Goal: Transaction & Acquisition: Purchase product/service

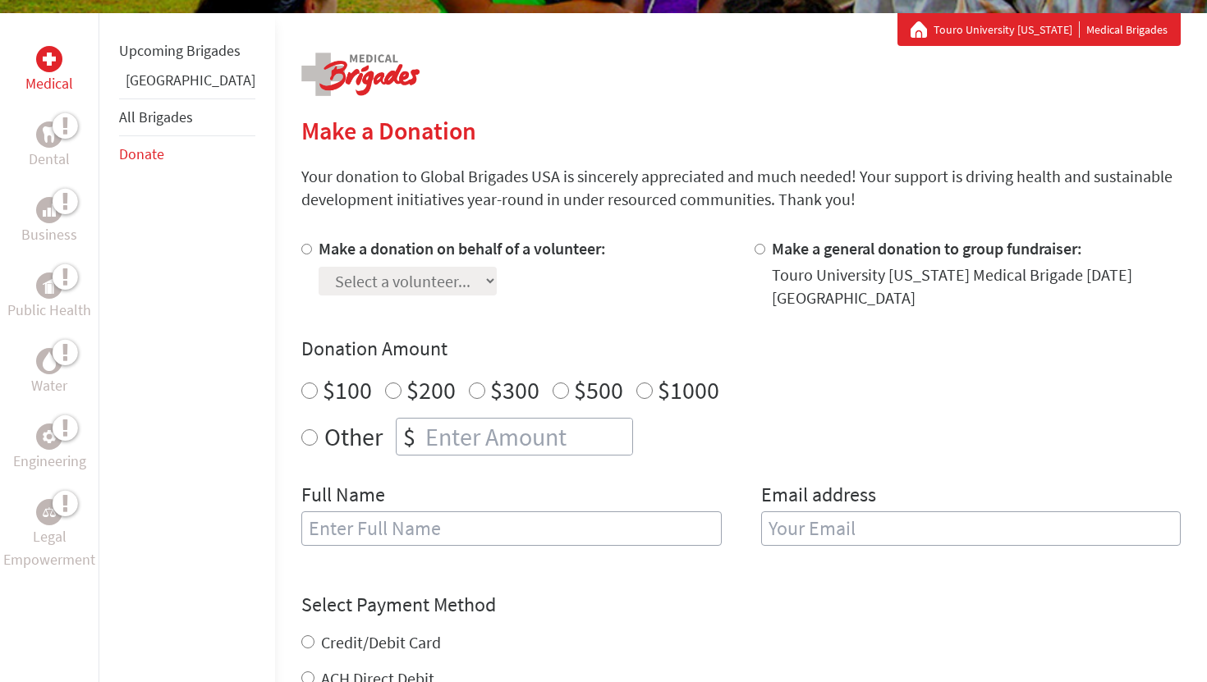
scroll to position [294, 0]
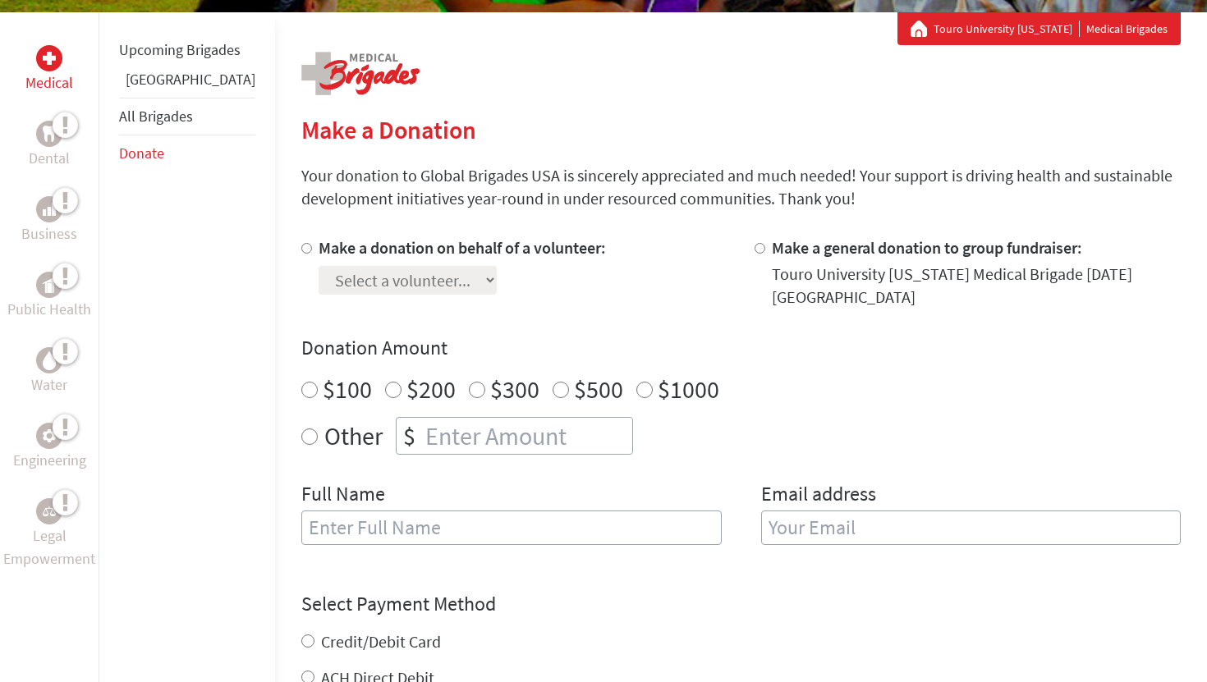
radio input "true"
click at [552, 428] on input "number" at bounding box center [527, 436] width 210 height 36
type input "20"
click at [405, 514] on input "text" at bounding box center [511, 528] width 420 height 34
type input "[PERSON_NAME]"
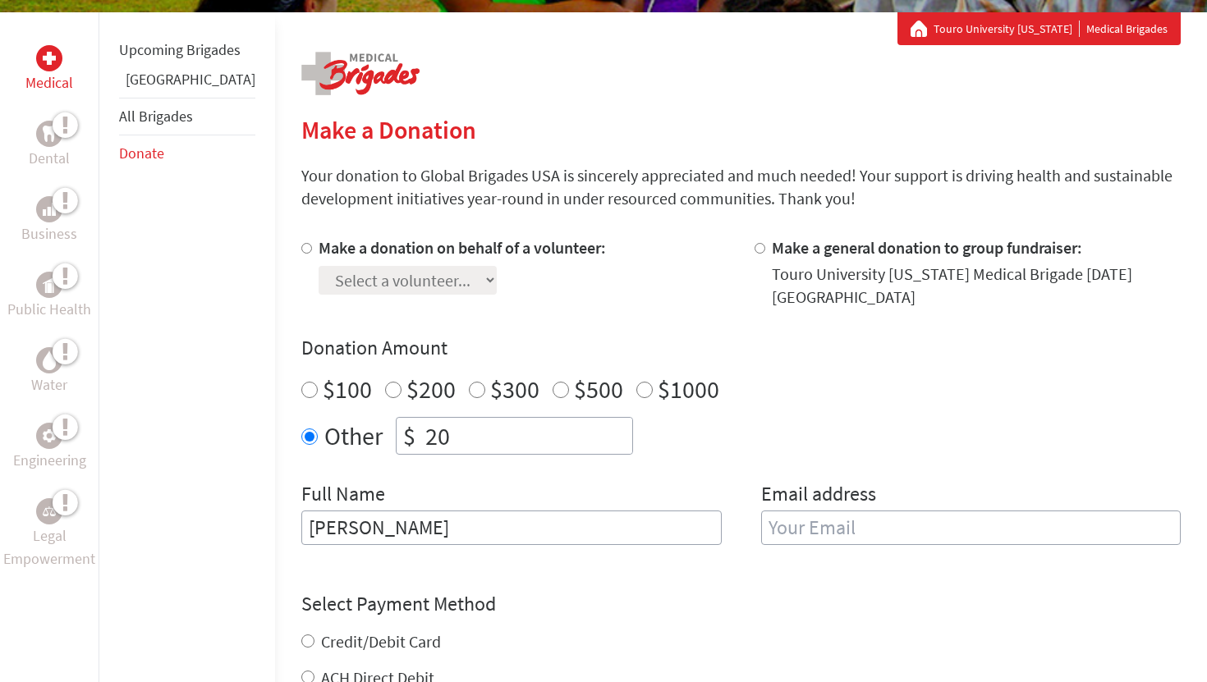
type input "[EMAIL_ADDRESS][DOMAIN_NAME]"
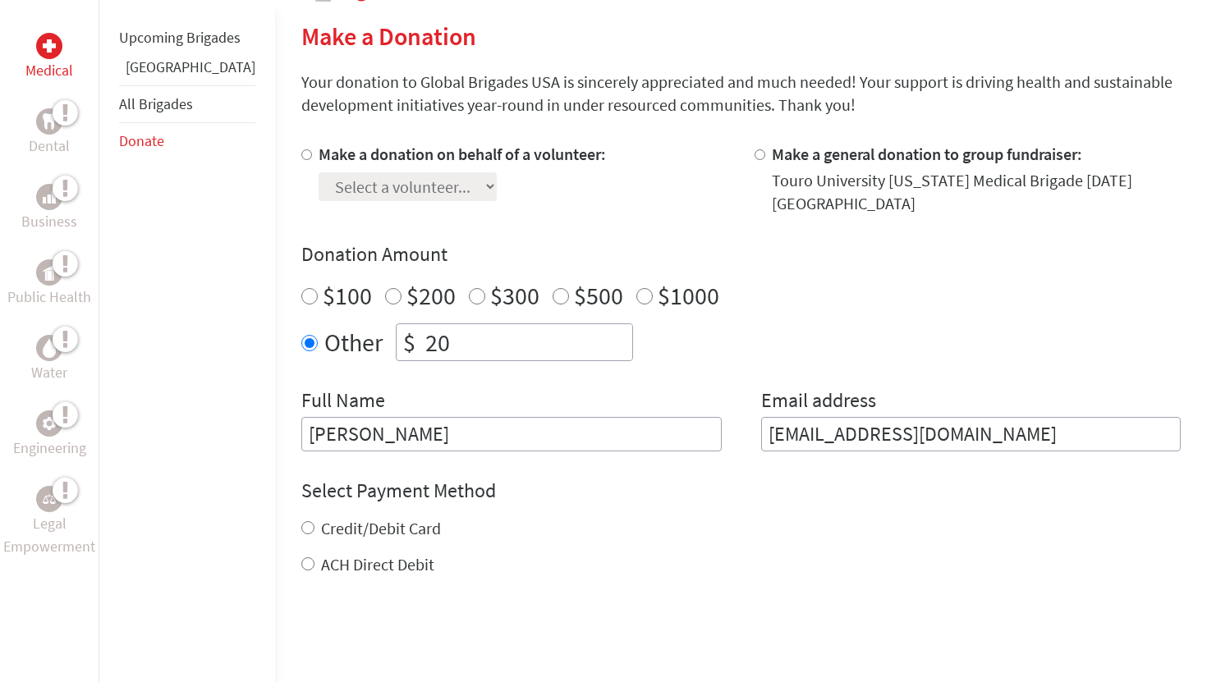
scroll to position [409, 0]
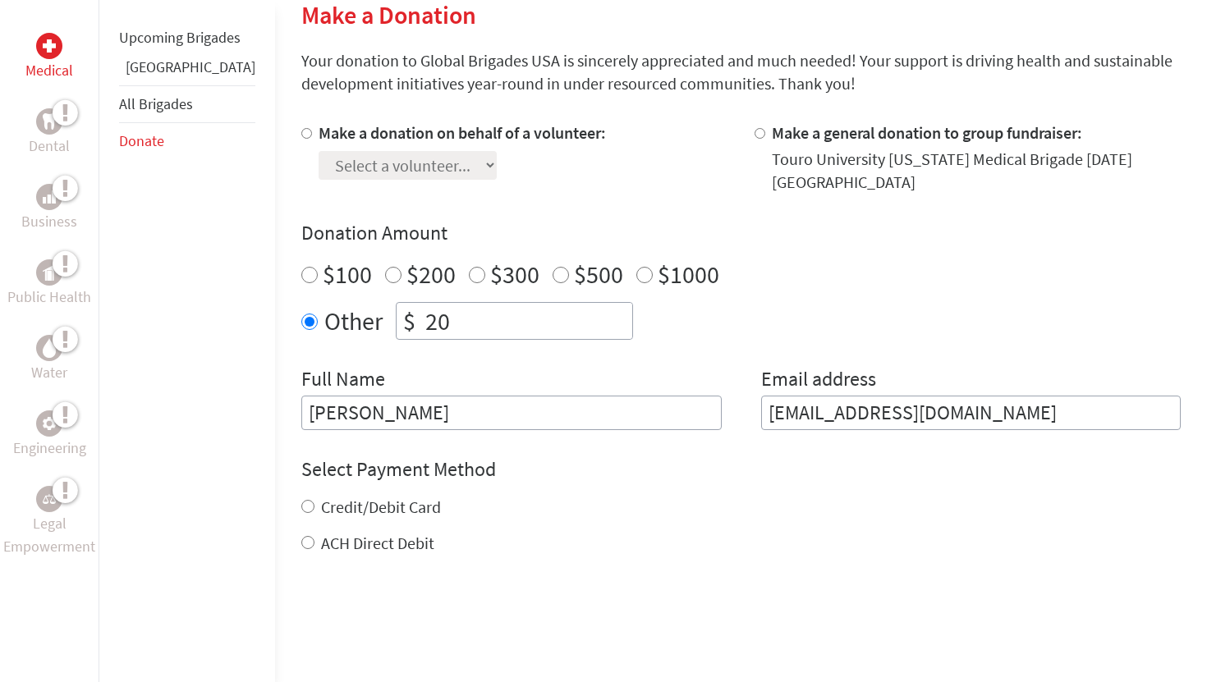
click at [301, 500] on input "Credit/Debit Card" at bounding box center [307, 506] width 13 height 13
radio input "true"
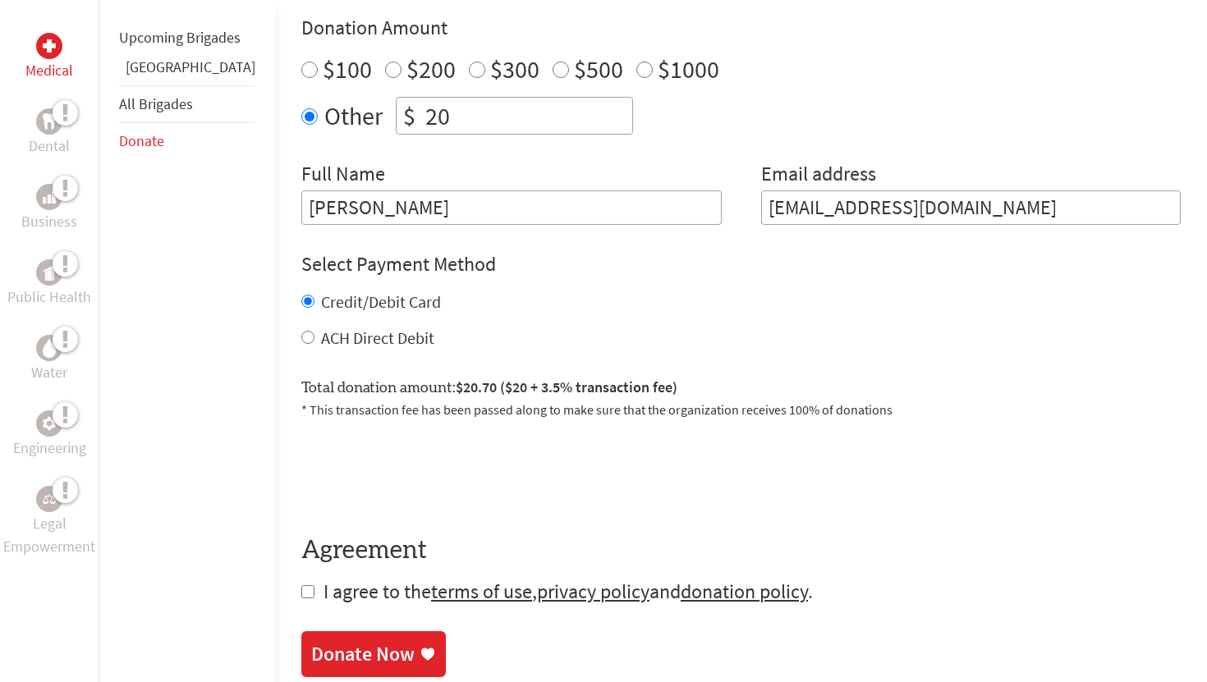
scroll to position [649, 0]
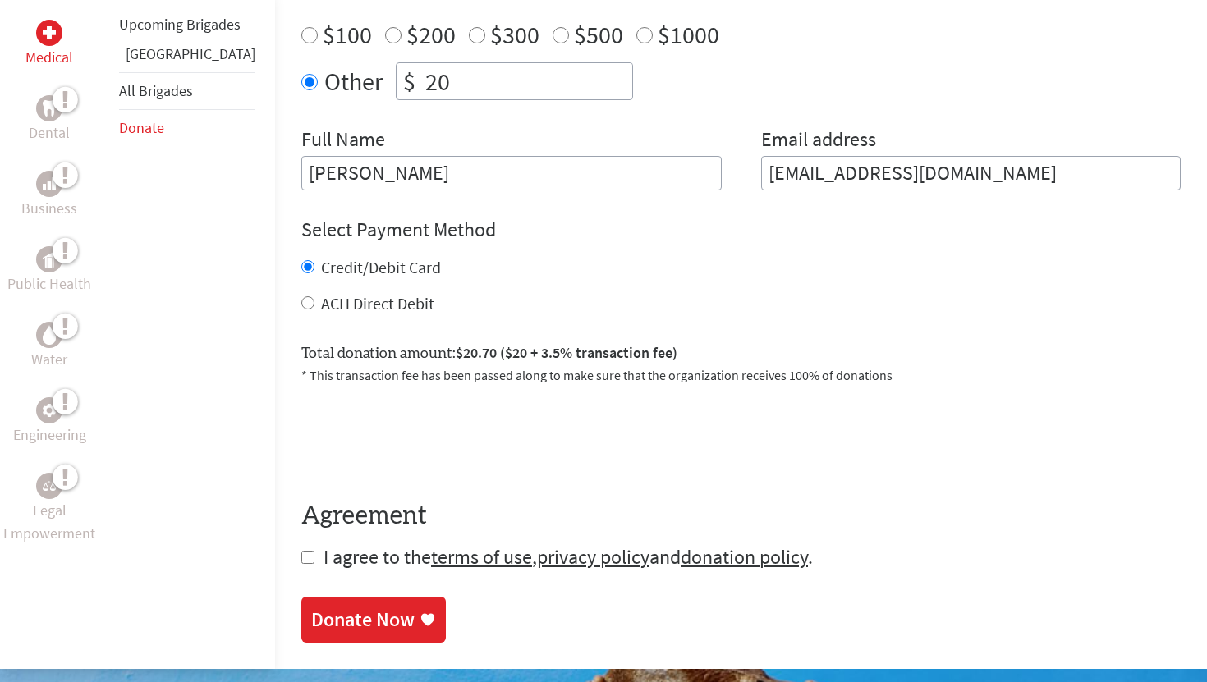
click at [301, 551] on input "checkbox" at bounding box center [307, 557] width 13 height 13
checkbox input "true"
click at [311, 608] on div "Donate Now" at bounding box center [362, 621] width 103 height 26
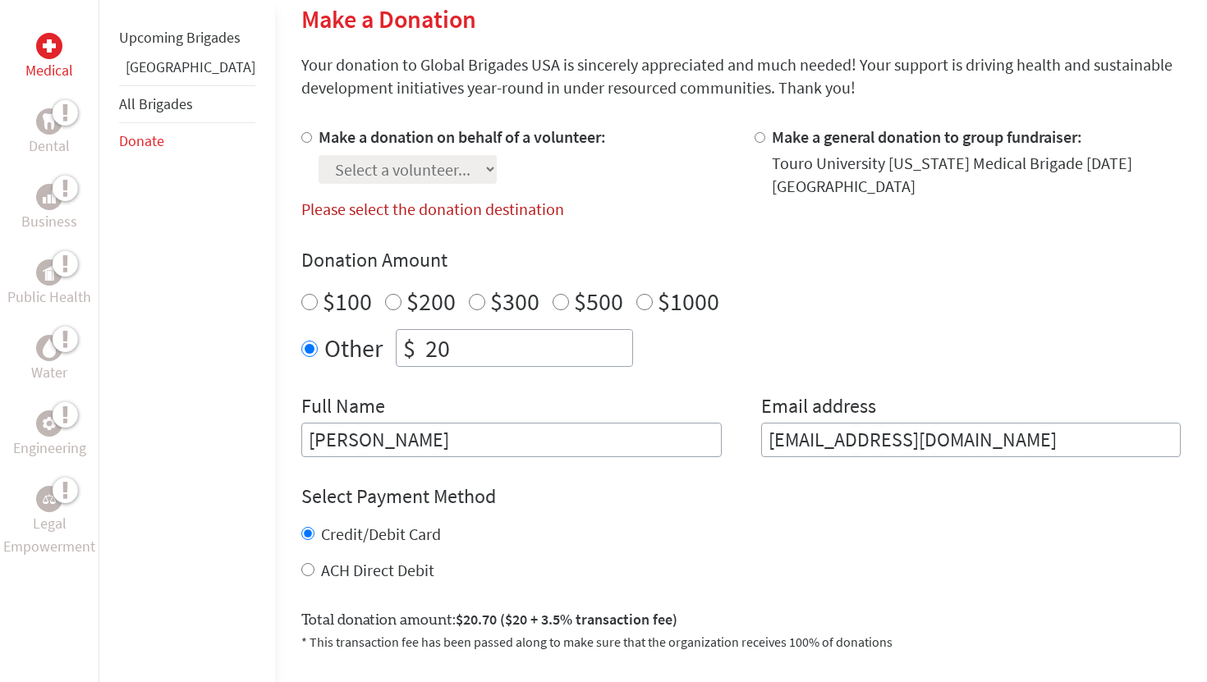
scroll to position [372, 0]
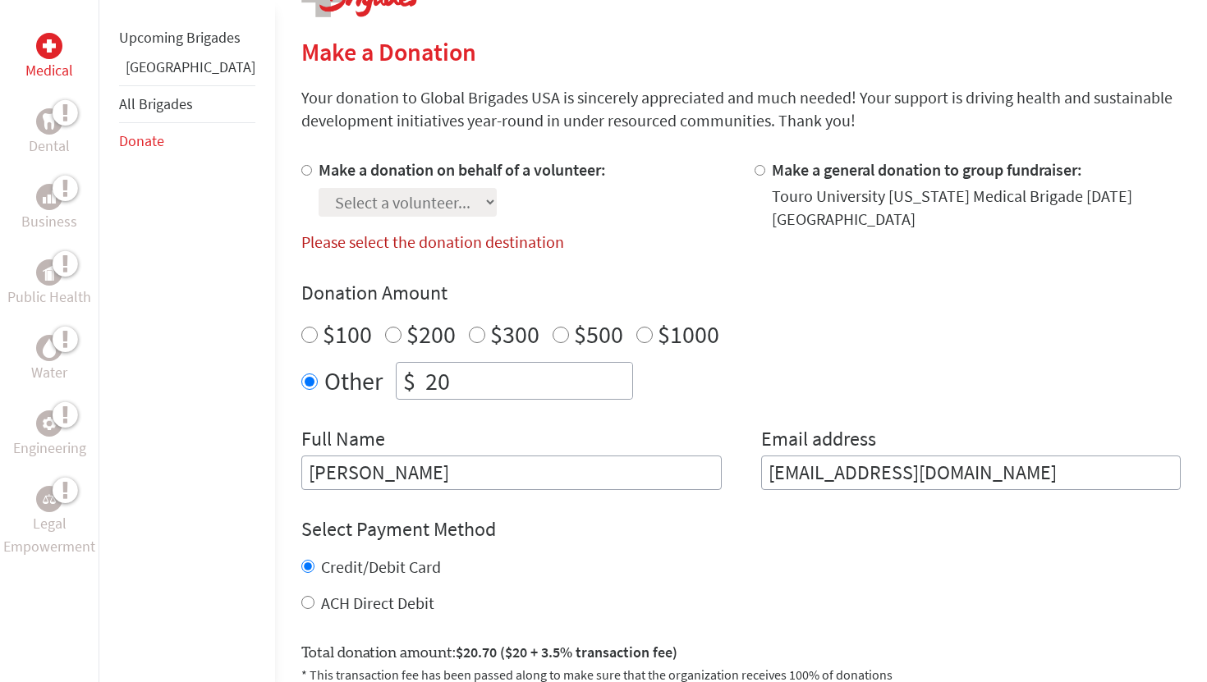
click at [301, 172] on input "Make a donation on behalf of a volunteer:" at bounding box center [306, 170] width 11 height 11
radio input "true"
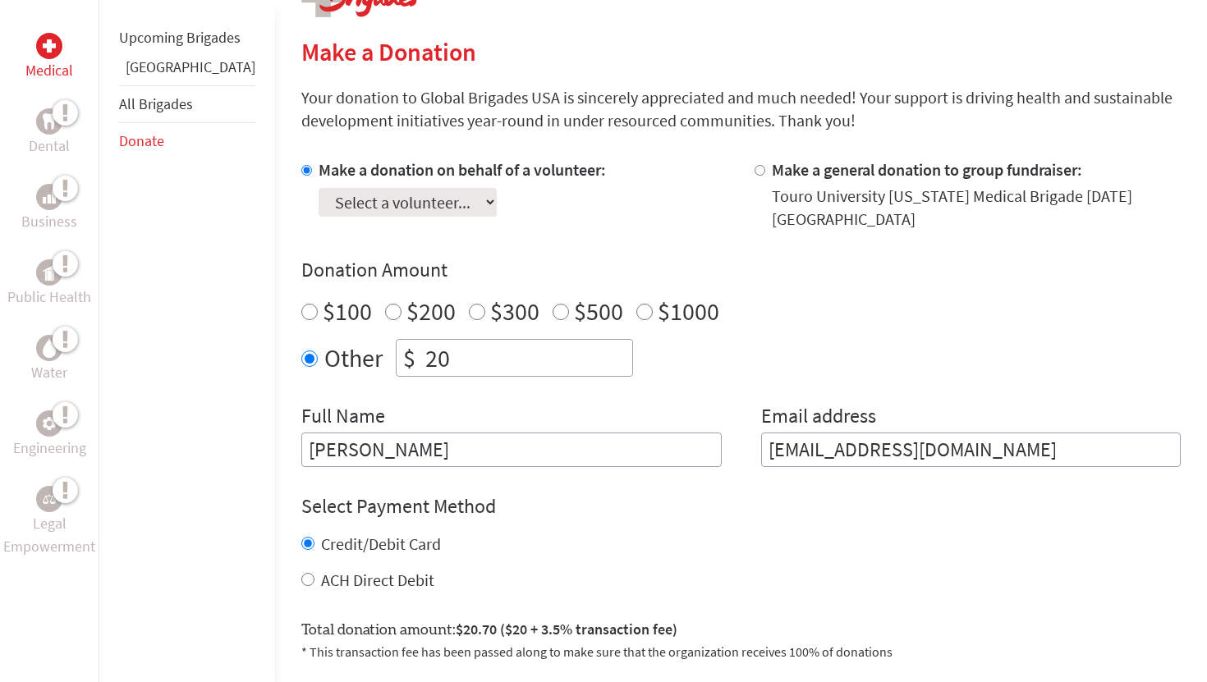
click at [377, 195] on select "Select a volunteer... [PERSON_NAME] [PERSON_NAME] [PERSON_NAME]" at bounding box center [408, 202] width 178 height 29
select select "246C6FAC-85E7-11EF-BF8B-42010A8A0043"
click at [319, 188] on select "Select a volunteer... [PERSON_NAME] [PERSON_NAME] [PERSON_NAME]" at bounding box center [408, 202] width 178 height 29
click at [353, 203] on select "Select a volunteer... [PERSON_NAME] [PERSON_NAME] [PERSON_NAME]" at bounding box center [408, 202] width 178 height 29
click at [319, 188] on select "Select a volunteer... [PERSON_NAME] [PERSON_NAME] [PERSON_NAME]" at bounding box center [408, 202] width 178 height 29
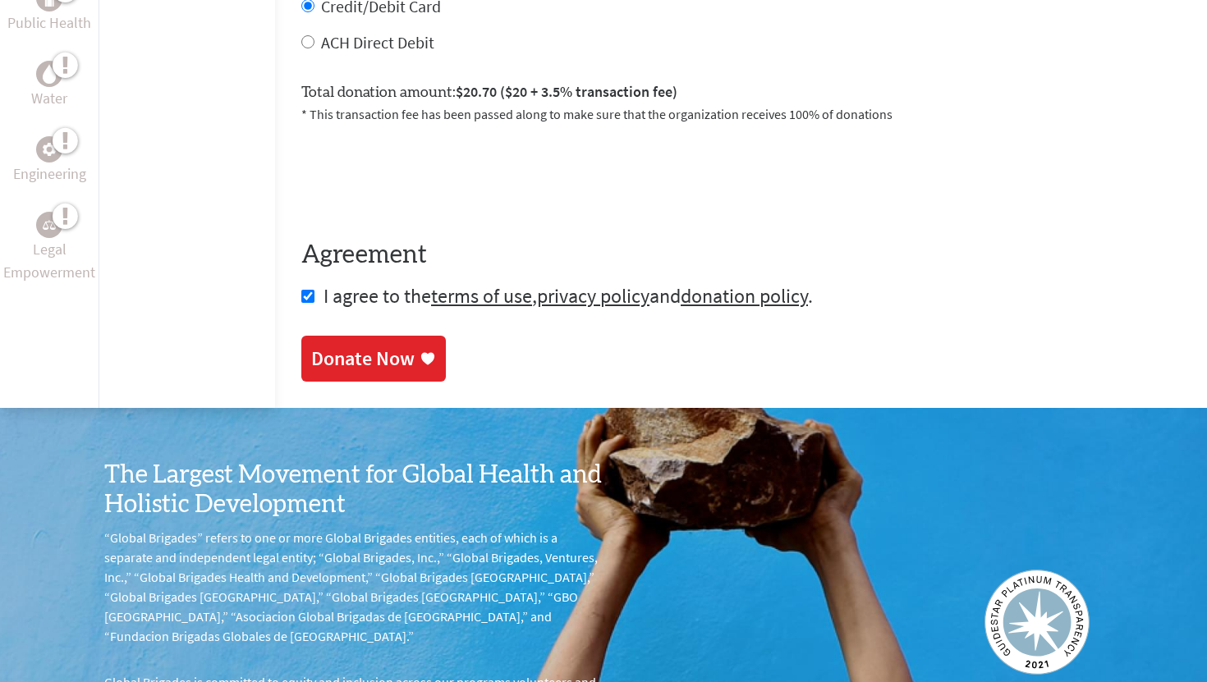
scroll to position [776, 0]
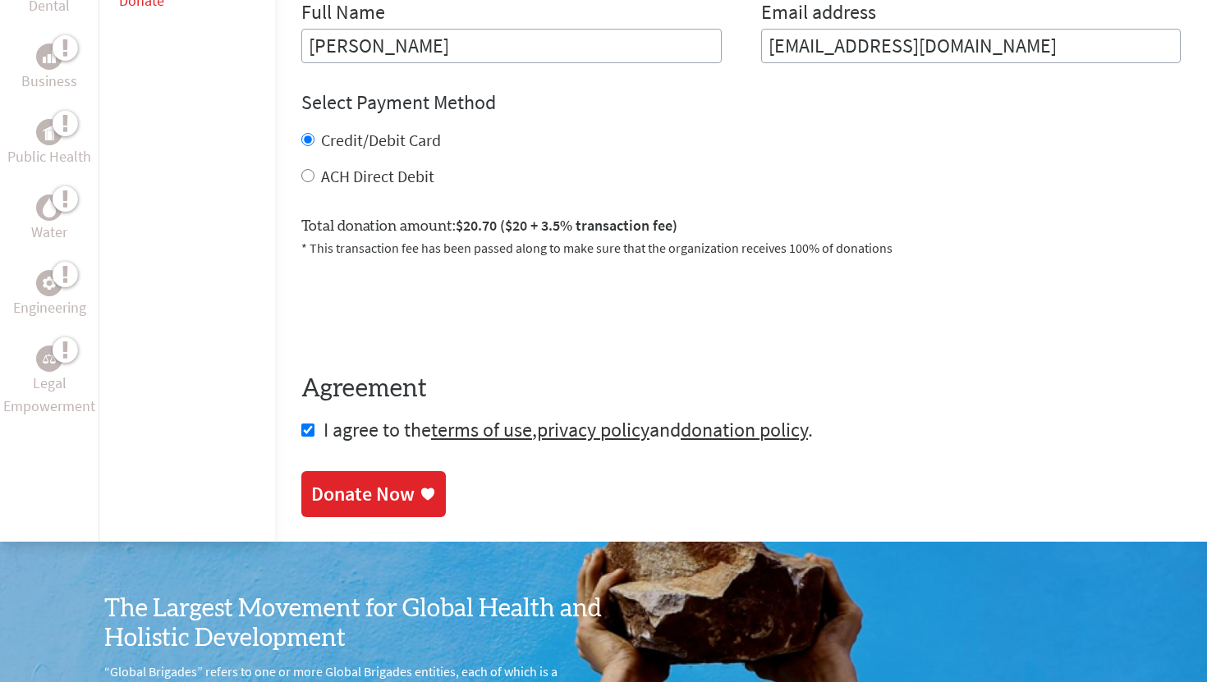
click at [322, 484] on div "Donate Now" at bounding box center [362, 494] width 103 height 26
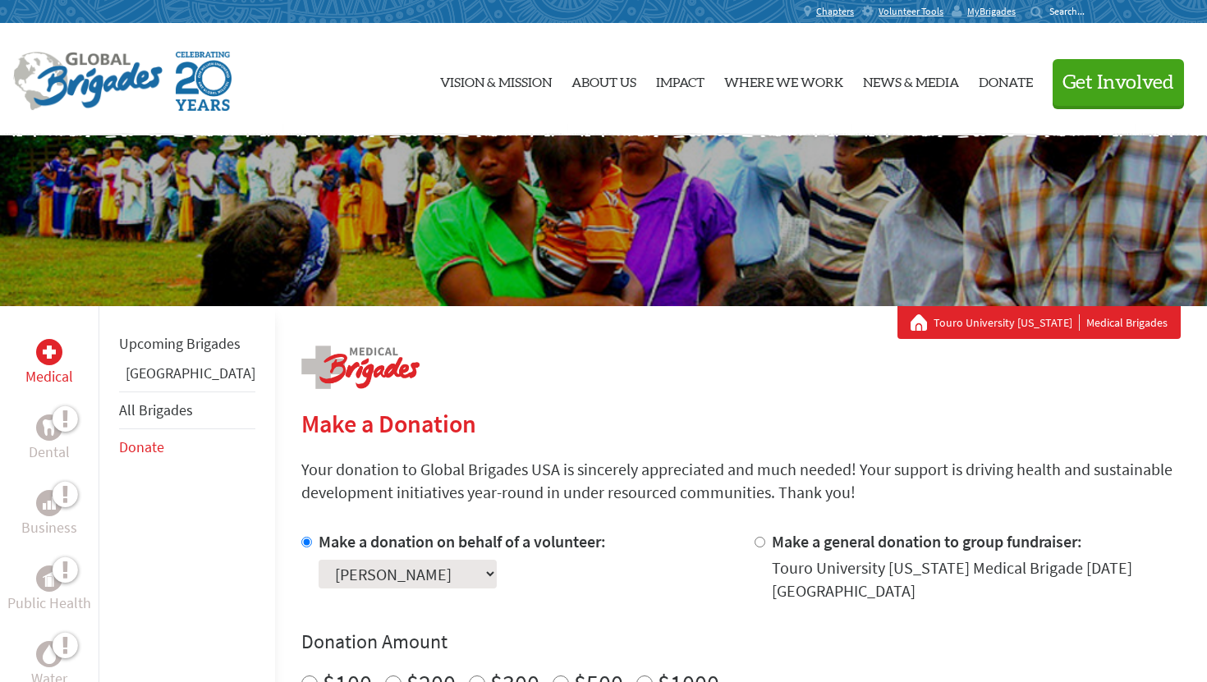
scroll to position [80, 0]
